Goal: Find specific fact: Find specific fact

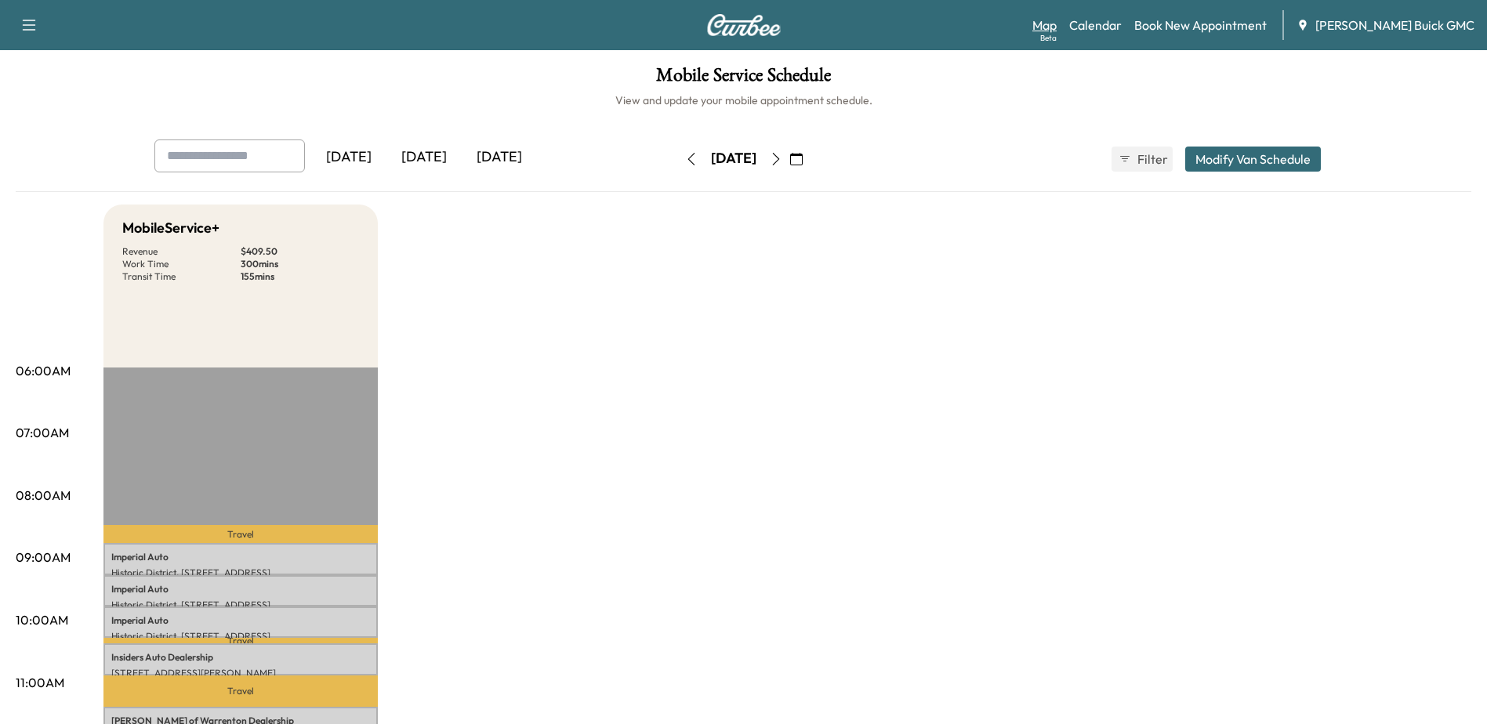
click at [1057, 25] on link "Map Beta" at bounding box center [1044, 25] width 24 height 19
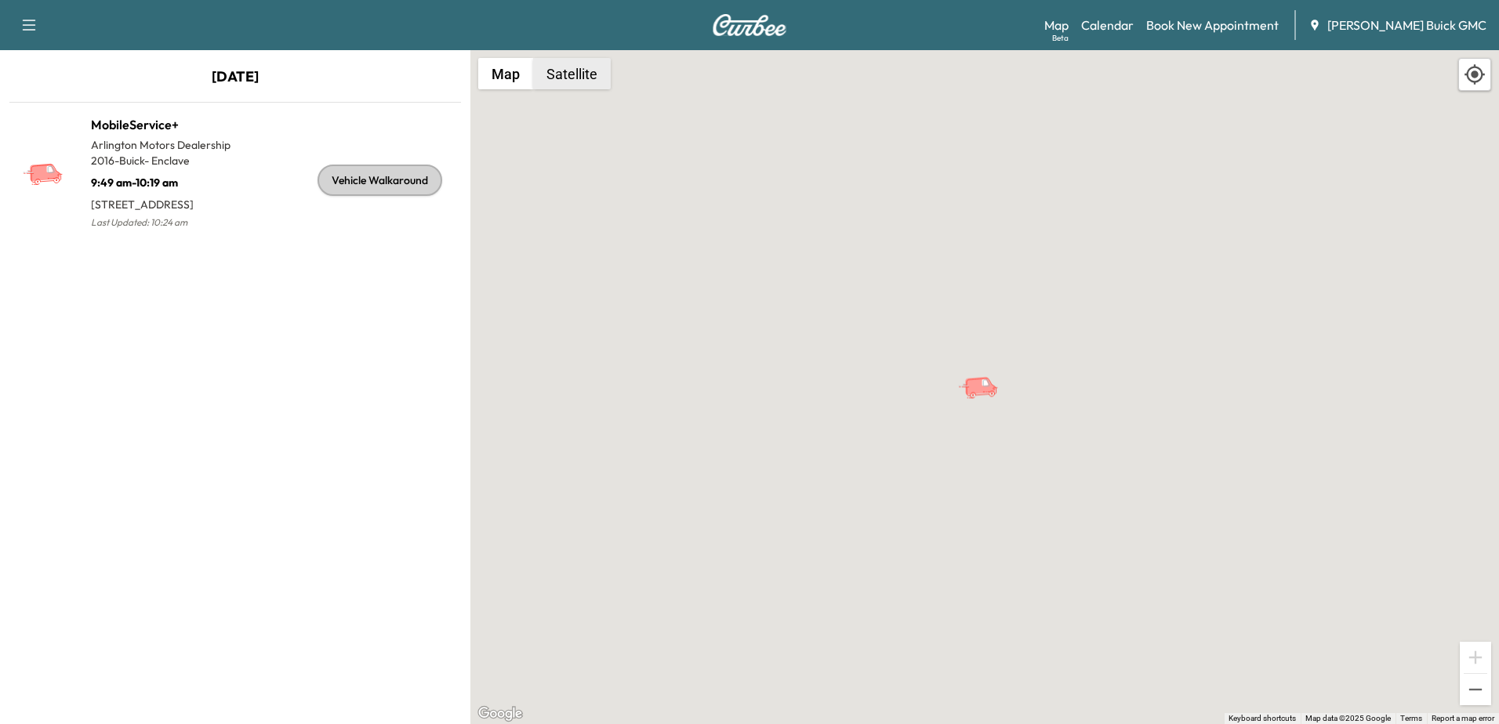
click at [557, 63] on button "Satellite" at bounding box center [572, 73] width 78 height 31
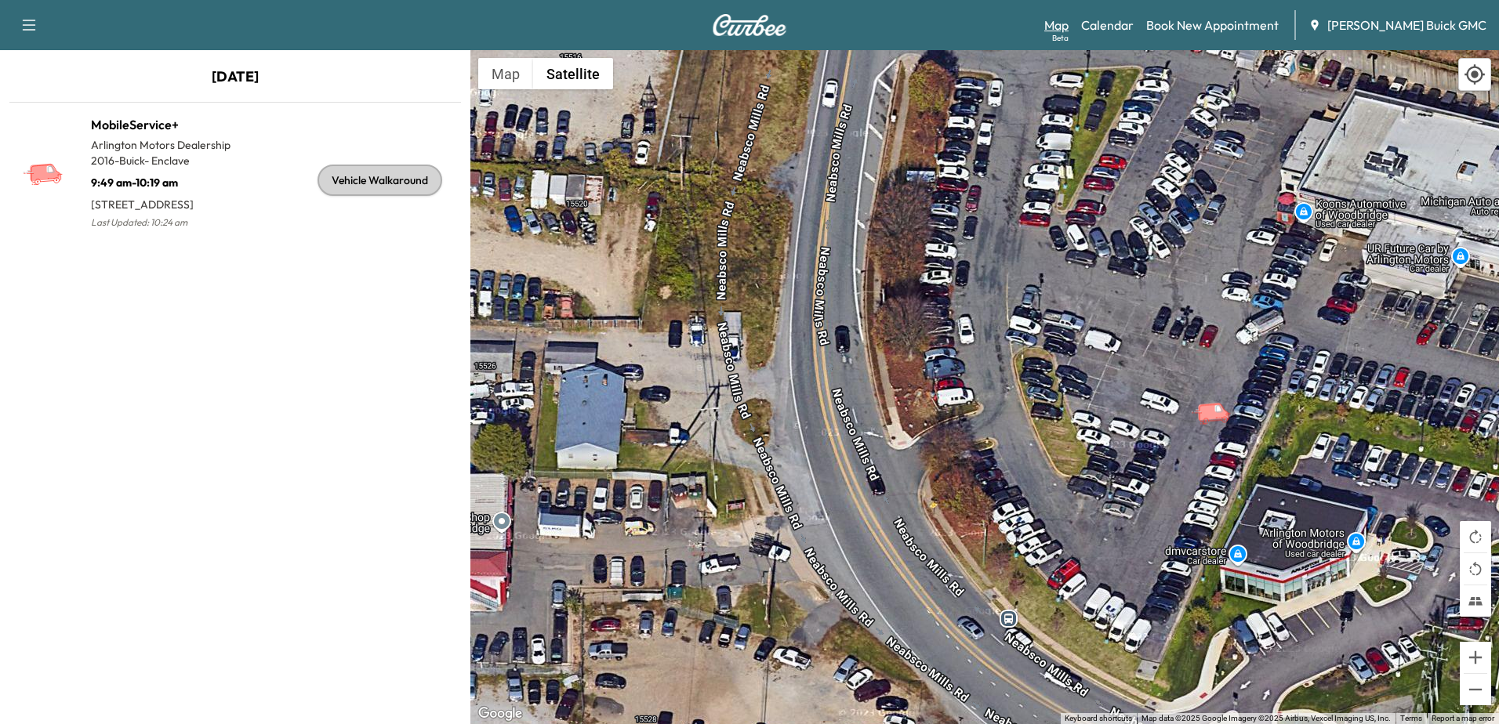
click at [1068, 26] on link "Map Beta" at bounding box center [1056, 25] width 24 height 19
click at [1133, 27] on link "Calendar" at bounding box center [1107, 25] width 53 height 19
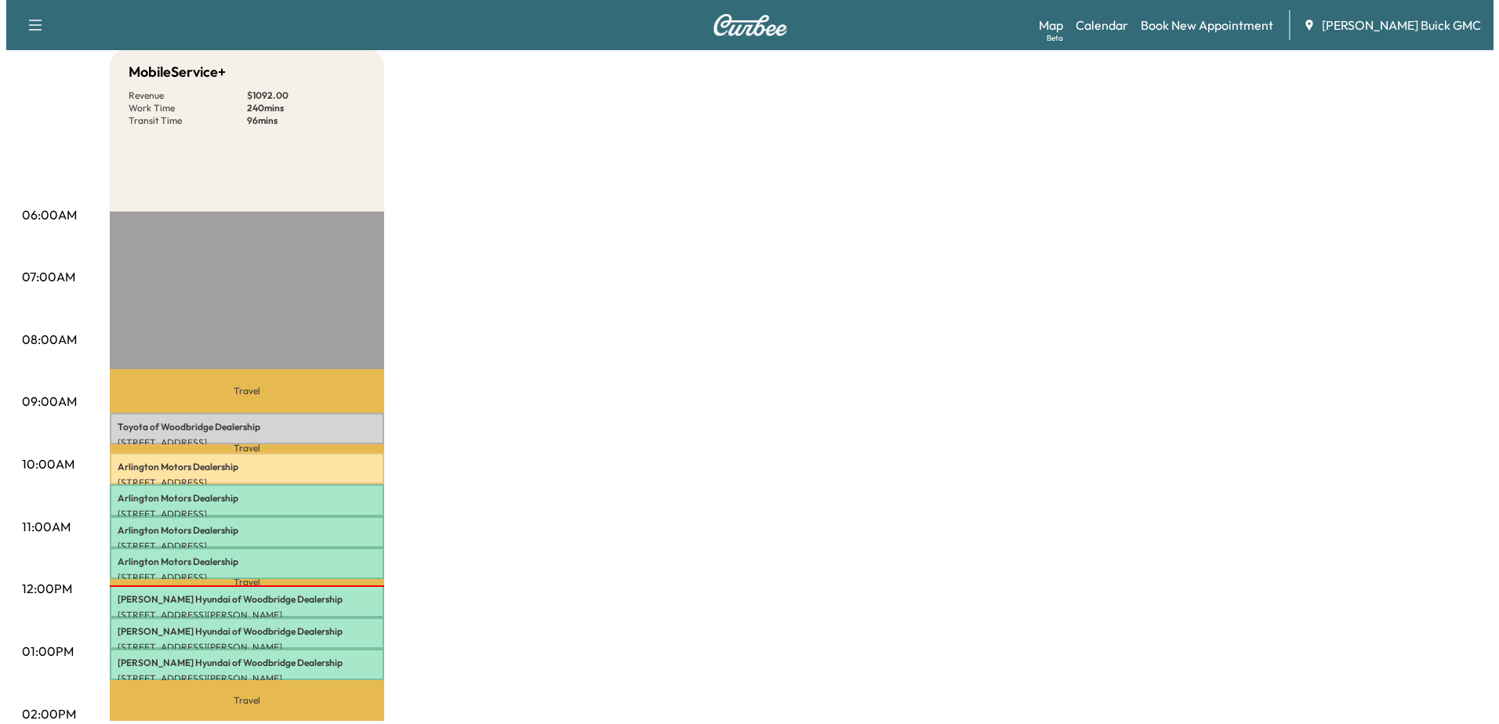
scroll to position [314, 0]
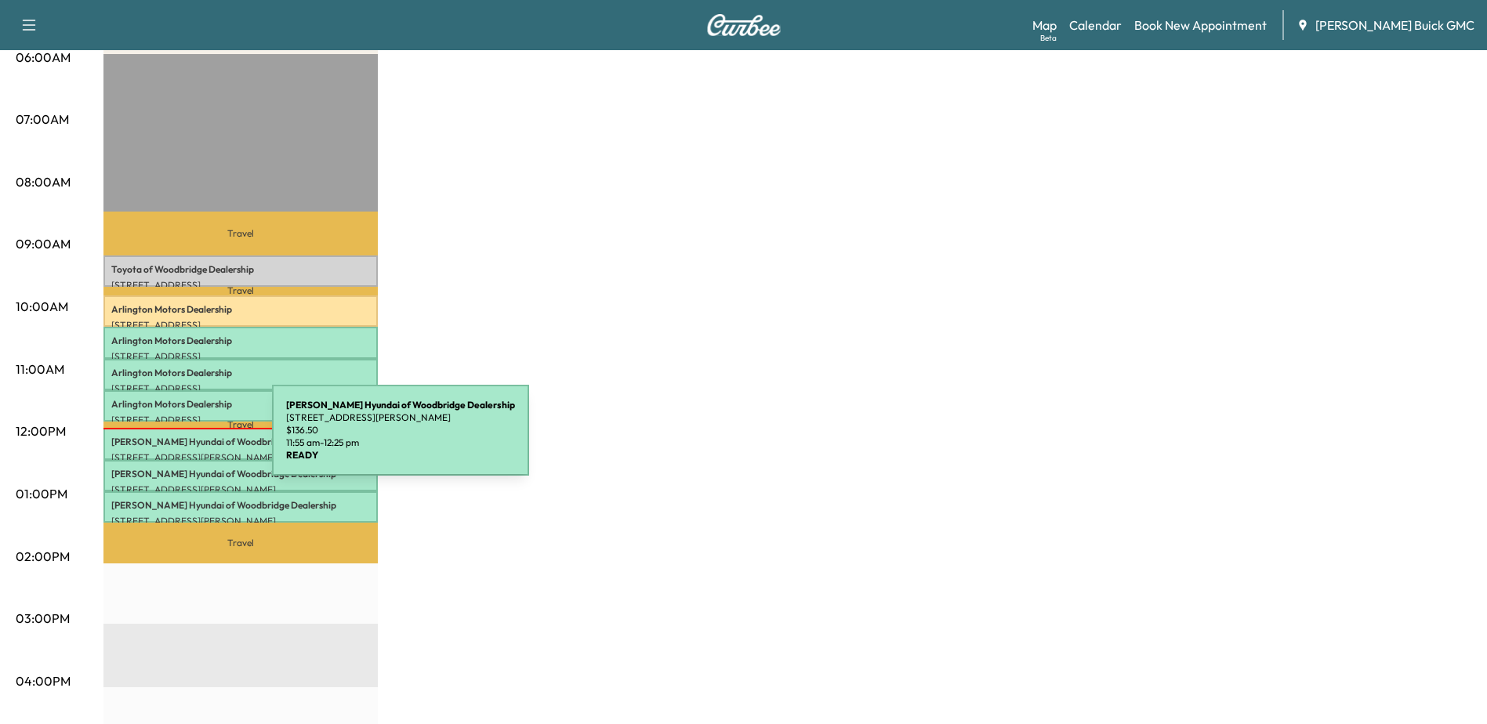
click at [154, 441] on p "[PERSON_NAME] Hyundai of Woodbridge Dealership" at bounding box center [240, 442] width 259 height 13
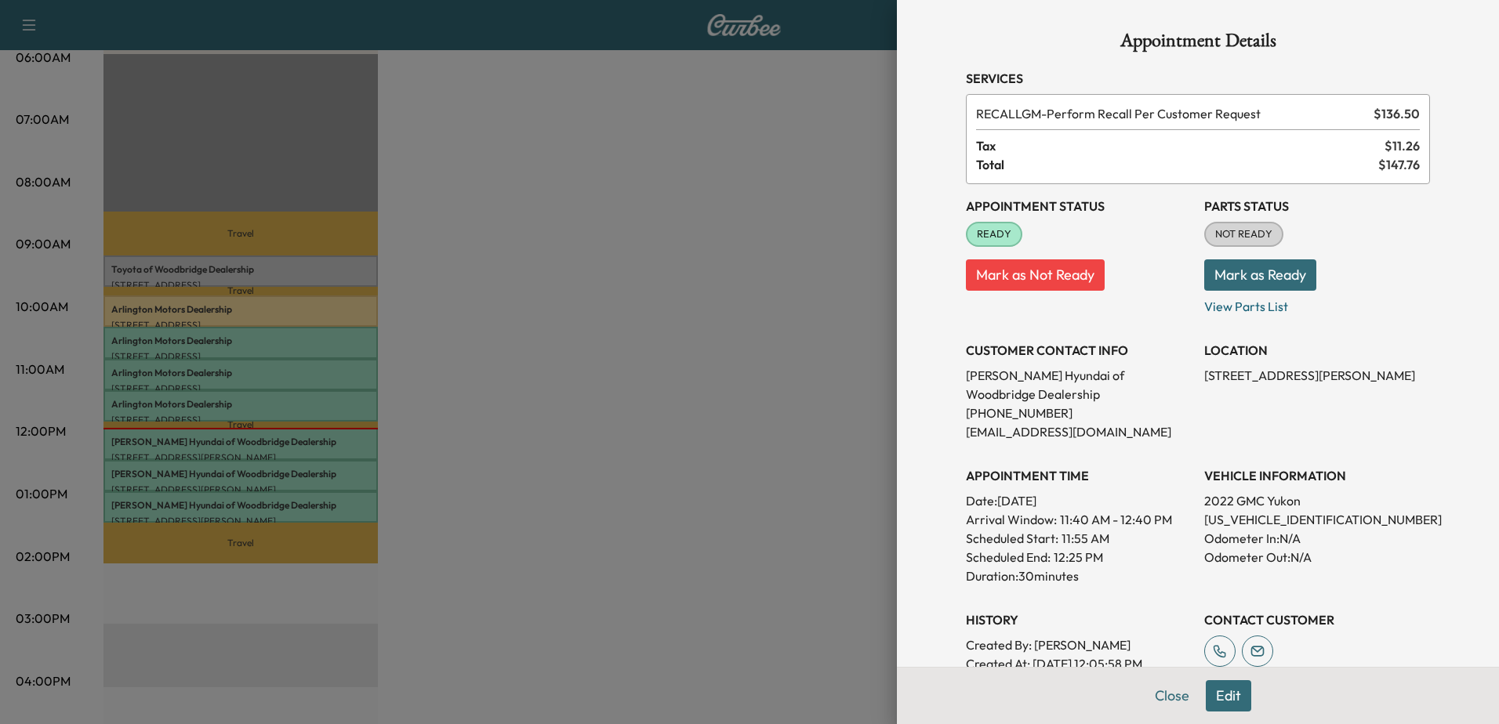
drag, startPoint x: 219, startPoint y: 473, endPoint x: 241, endPoint y: 480, distance: 23.8
click at [219, 473] on div at bounding box center [749, 362] width 1499 height 724
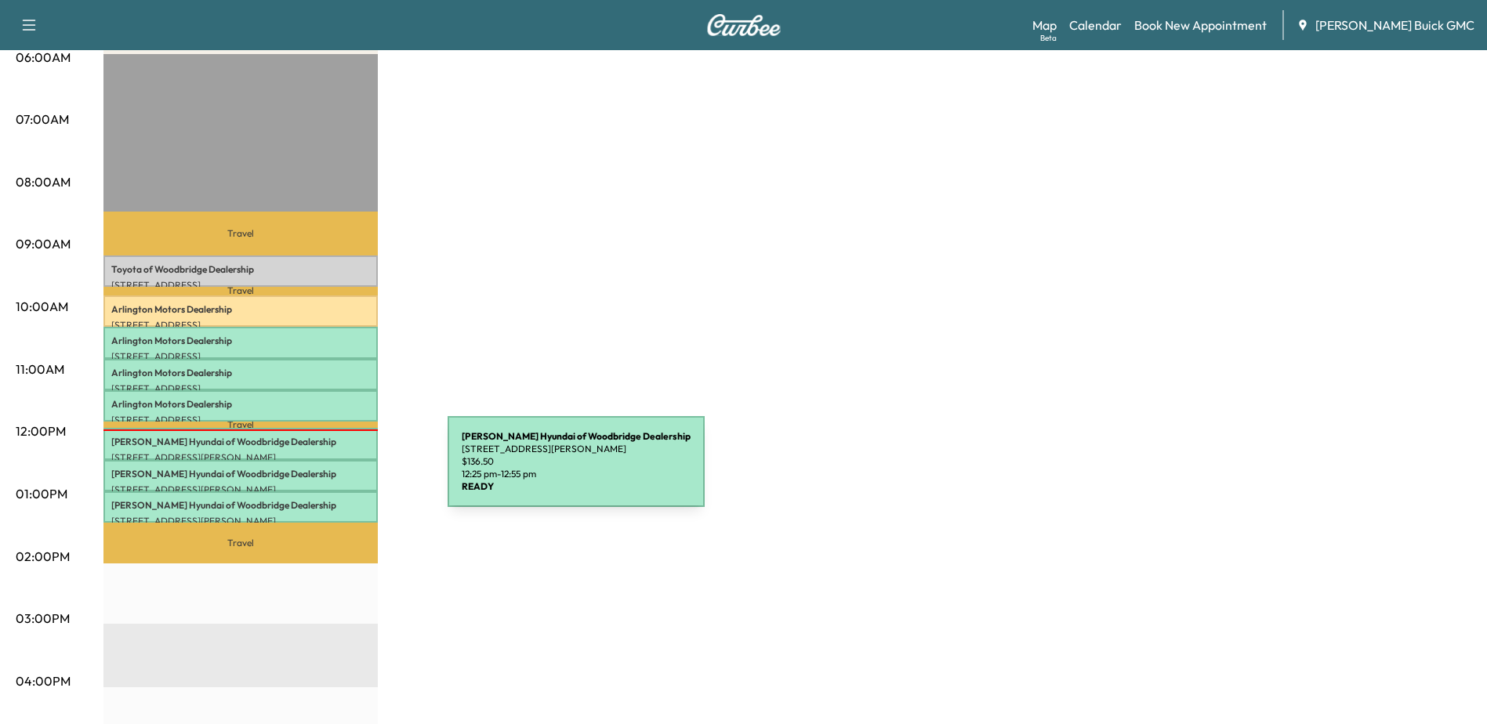
click at [325, 471] on p "[PERSON_NAME] Hyundai of Woodbridge Dealership" at bounding box center [240, 474] width 259 height 13
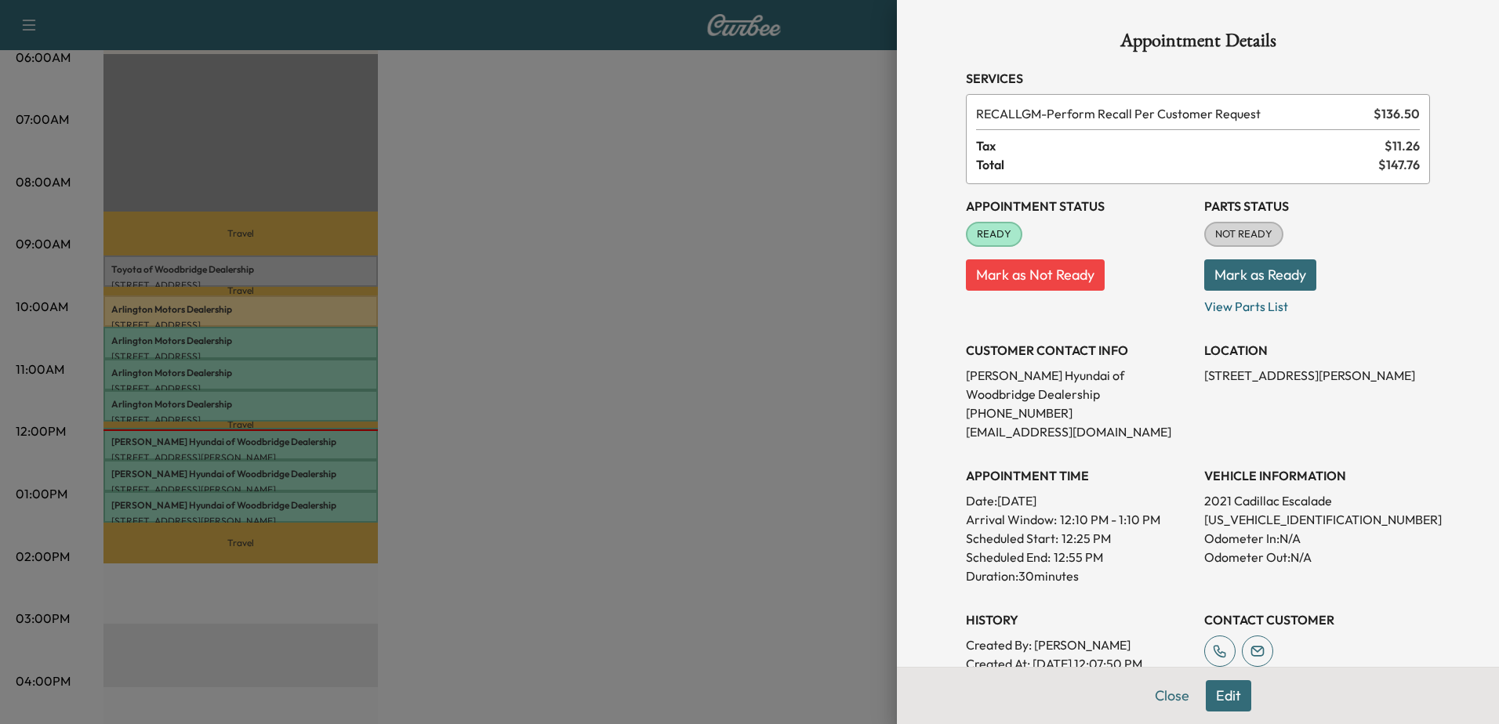
click at [286, 512] on div at bounding box center [749, 362] width 1499 height 724
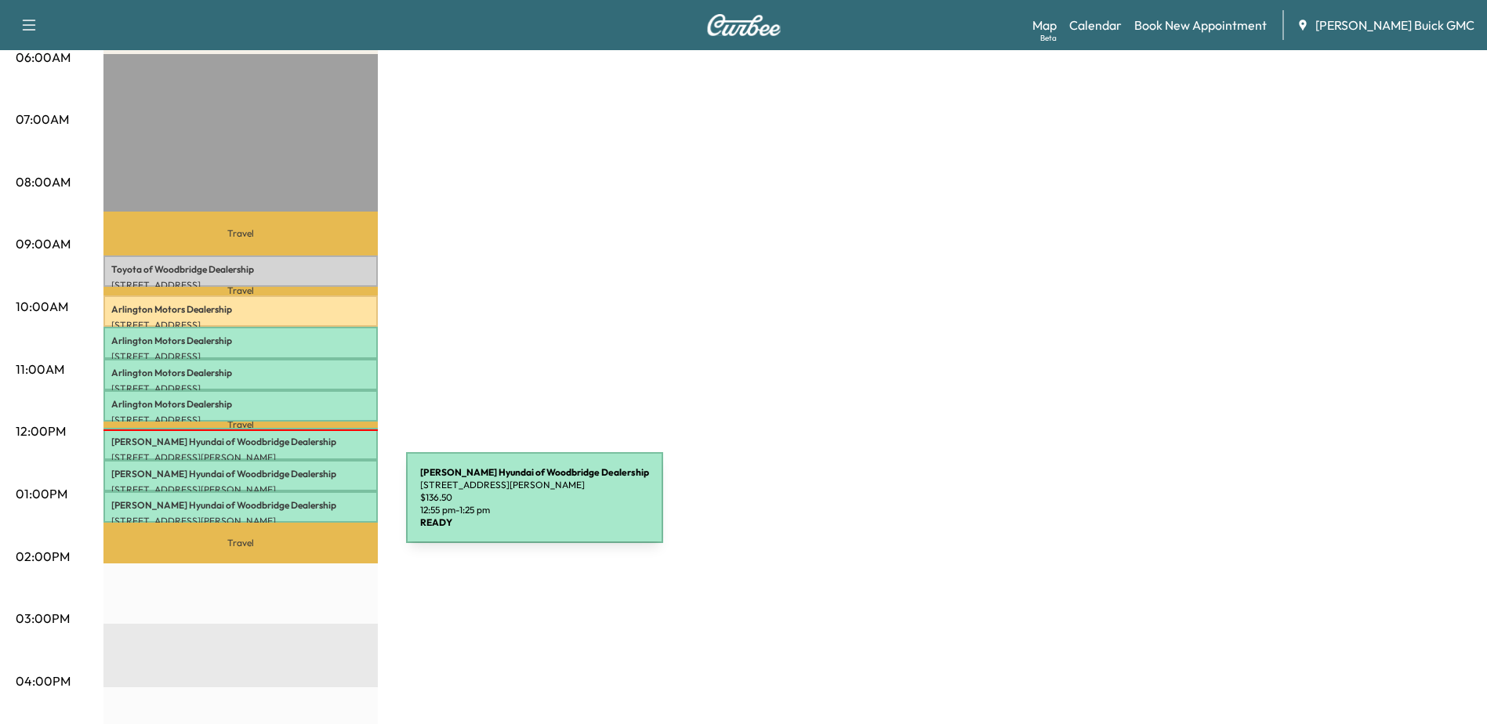
click at [288, 507] on div "[PERSON_NAME] Hyundai of Woodbridge Dealership [STREET_ADDRESS][PERSON_NAME] $ …" at bounding box center [240, 506] width 274 height 31
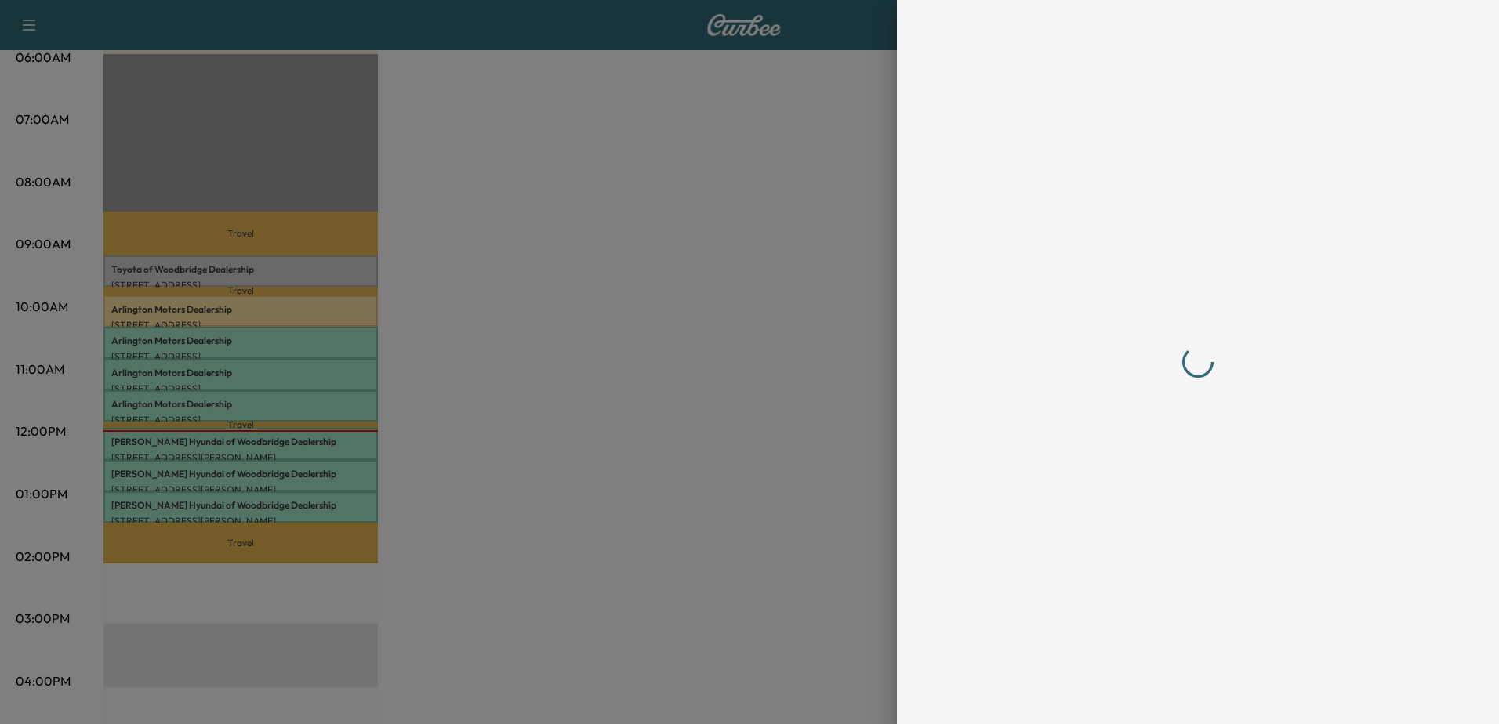
click at [1265, 516] on div at bounding box center [1198, 362] width 464 height 662
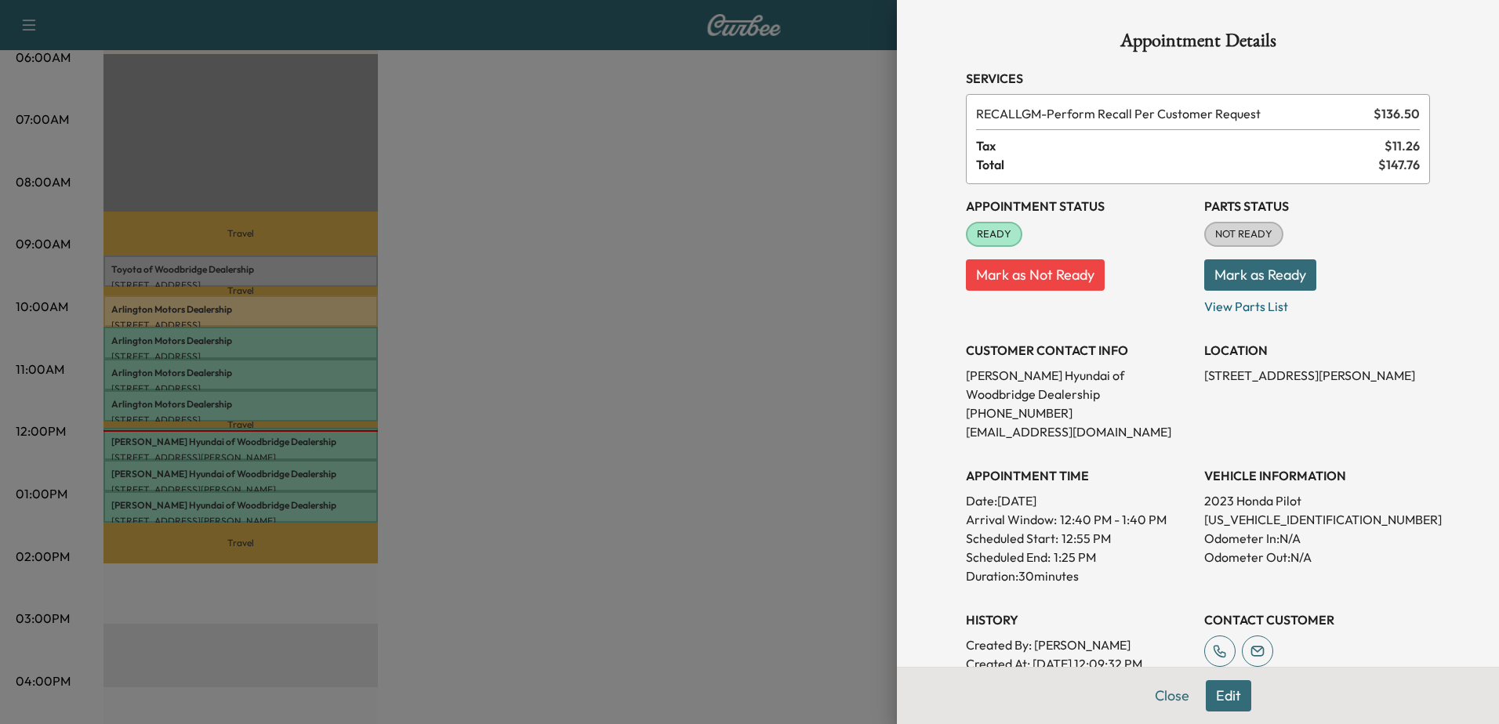
click at [1259, 521] on p "[US_VEHICLE_IDENTIFICATION_NUMBER]" at bounding box center [1317, 519] width 226 height 19
copy p "[US_VEHICLE_IDENTIFICATION_NUMBER]"
